Goal: Information Seeking & Learning: Learn about a topic

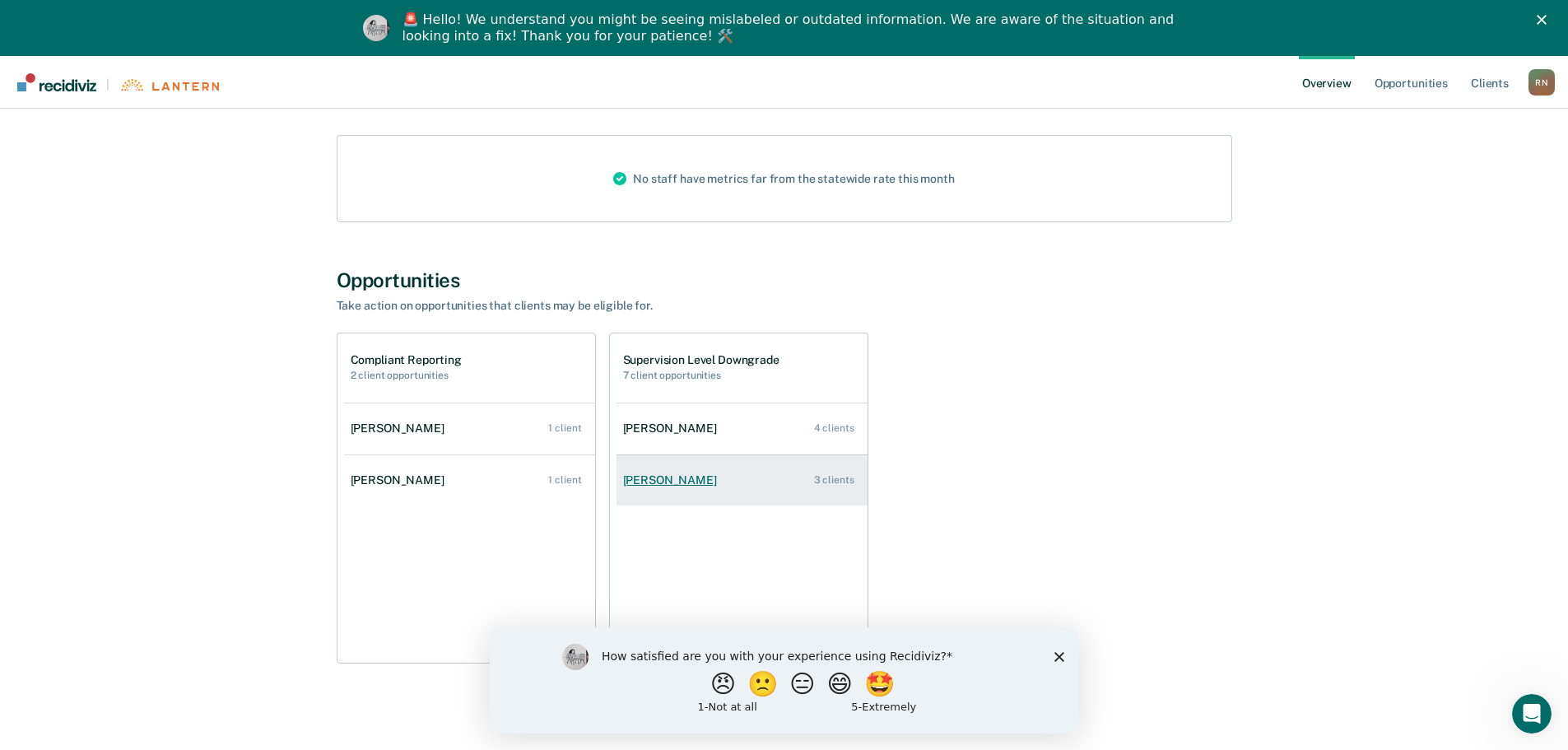
scroll to position [210, 0]
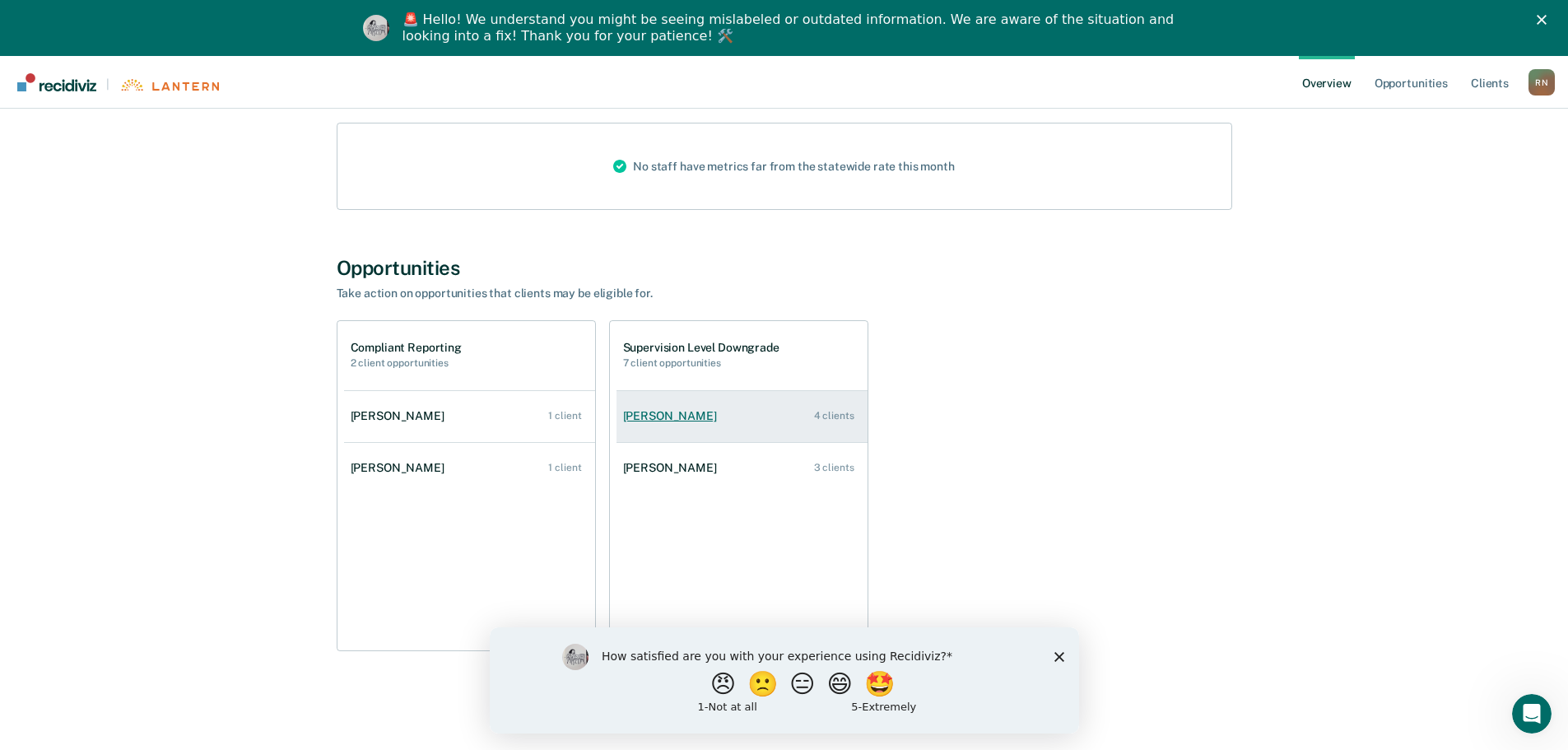
click at [679, 419] on div "[PERSON_NAME]" at bounding box center [674, 416] width 101 height 14
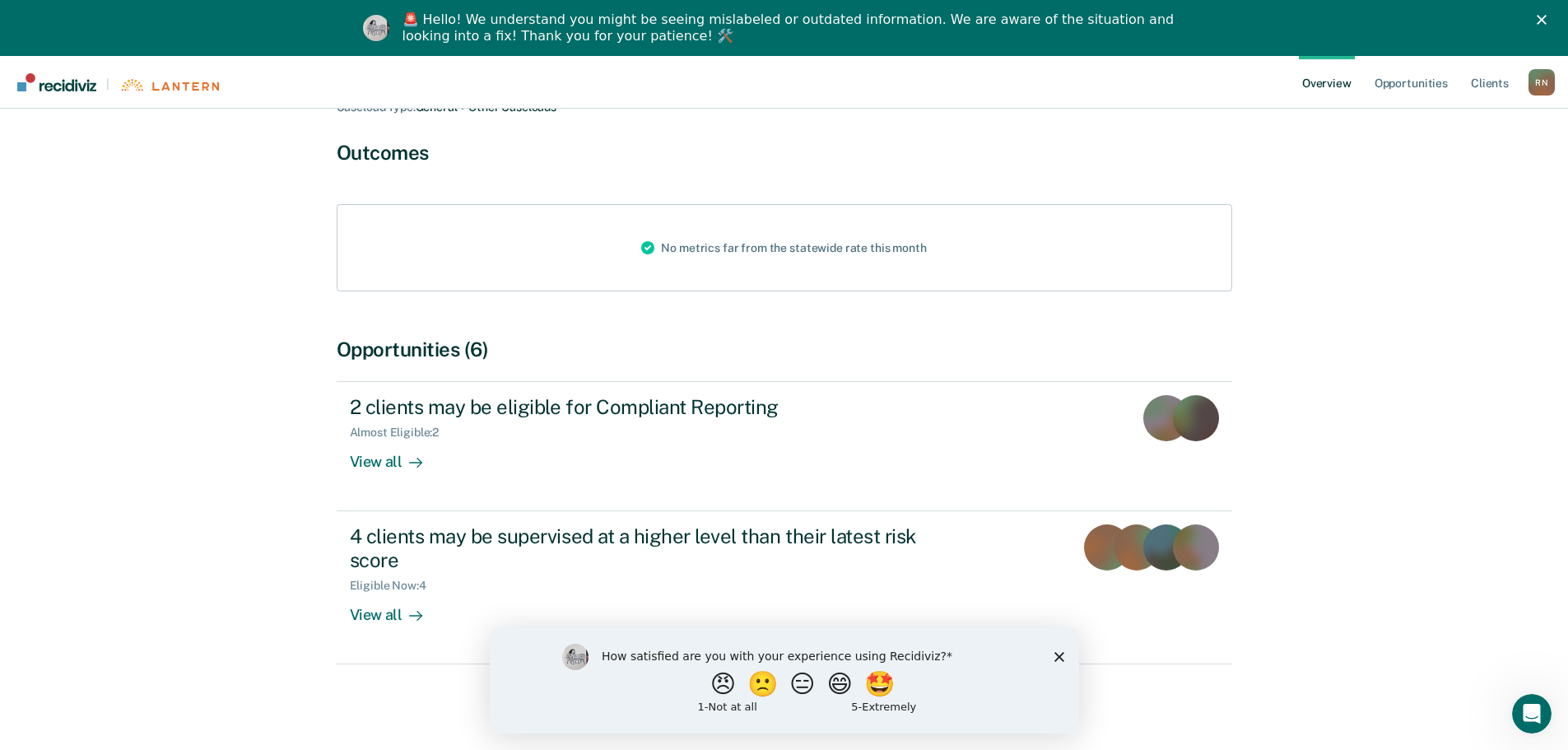
scroll to position [121, 0]
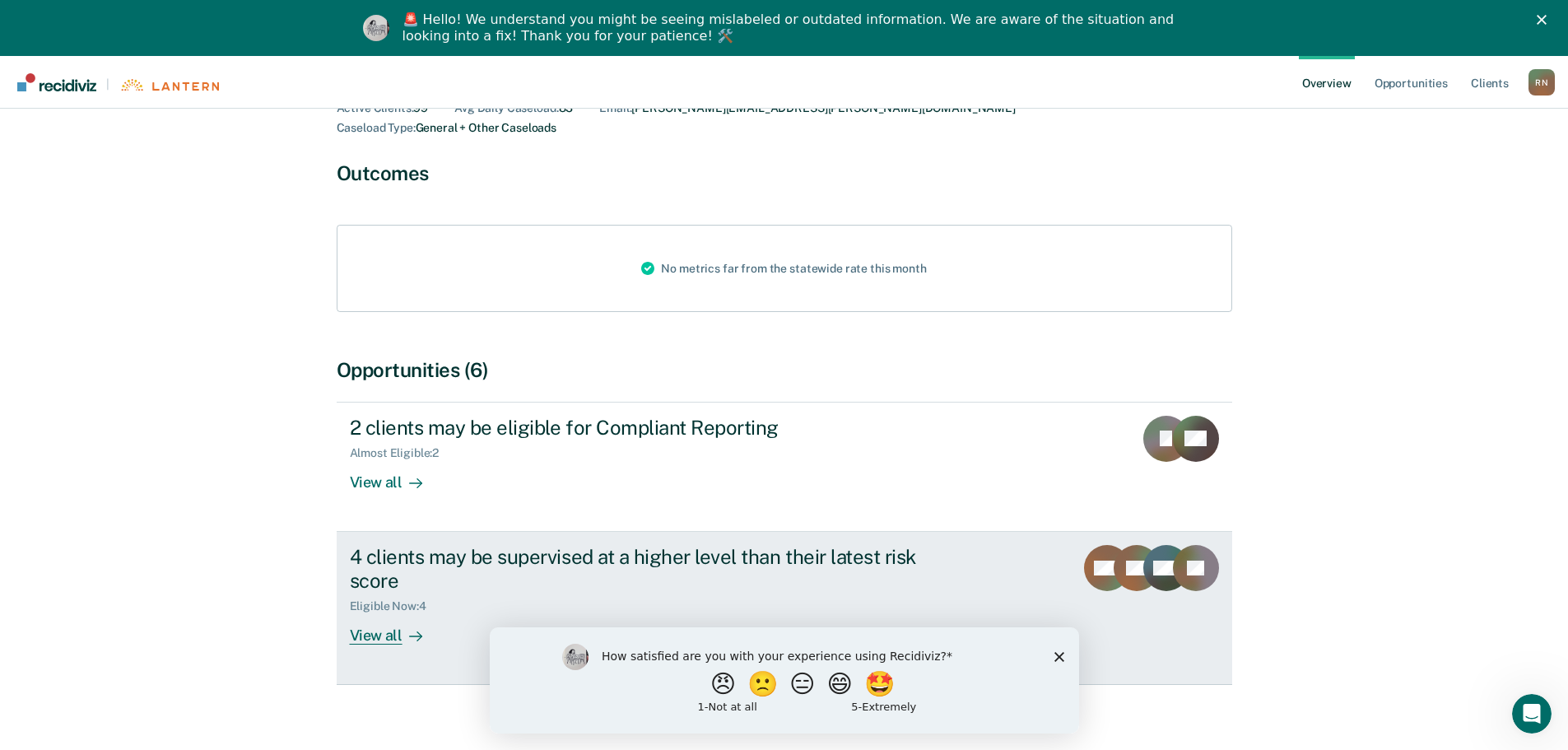
click at [495, 545] on div "4 clients may be supervised at a higher level than their latest risk score" at bounding box center [639, 568] width 578 height 48
